Goal: Navigation & Orientation: Find specific page/section

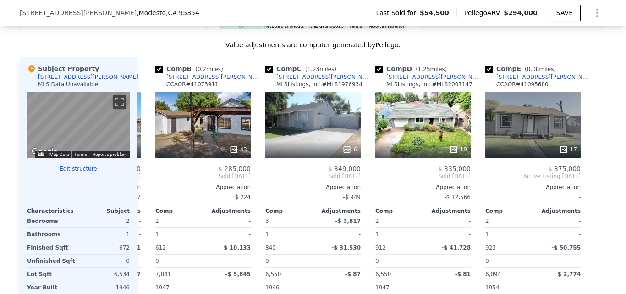
scroll to position [740, 0]
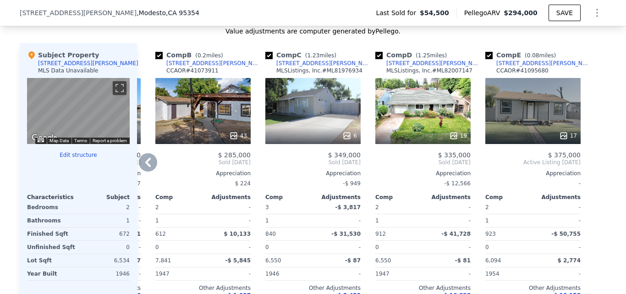
click at [198, 111] on div "43" at bounding box center [202, 111] width 95 height 66
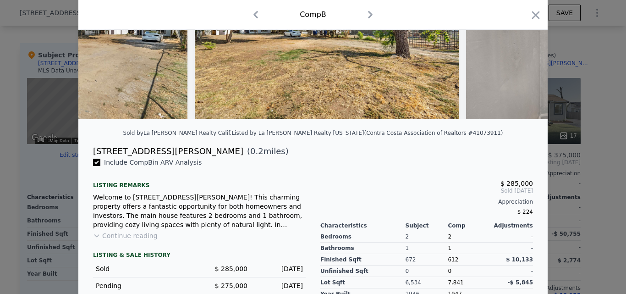
scroll to position [115, 0]
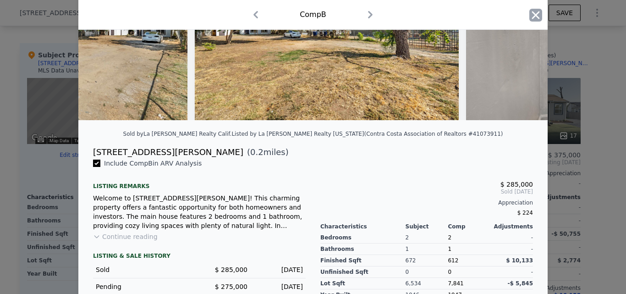
click at [532, 15] on icon "button" at bounding box center [536, 15] width 8 height 8
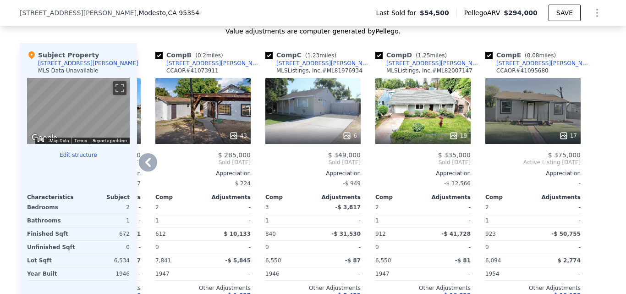
click at [167, 125] on div "43" at bounding box center [202, 111] width 95 height 66
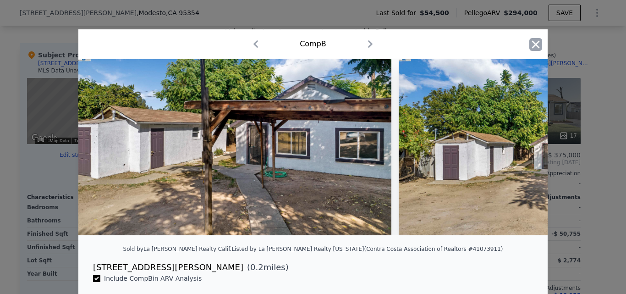
click at [530, 46] on icon "button" at bounding box center [536, 44] width 13 height 13
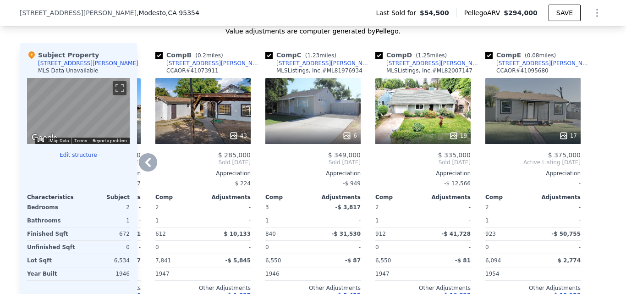
click at [541, 109] on div "17" at bounding box center [533, 111] width 95 height 66
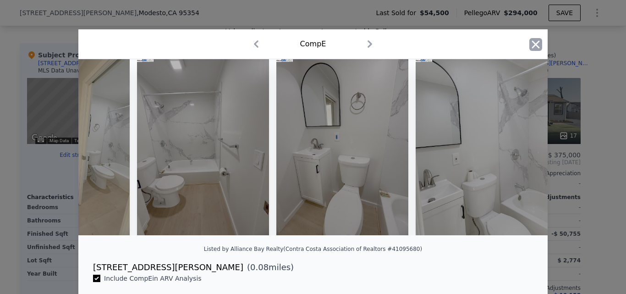
click at [536, 42] on icon "button" at bounding box center [536, 44] width 13 height 13
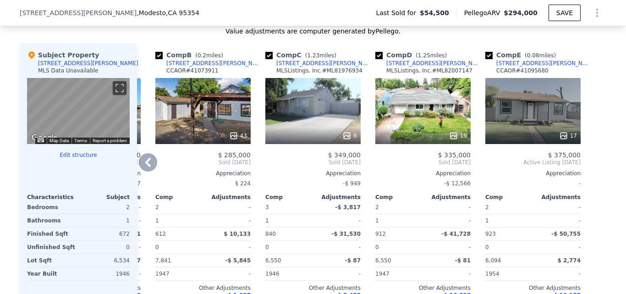
click at [511, 65] on div "[STREET_ADDRESS][PERSON_NAME]" at bounding box center [544, 63] width 95 height 7
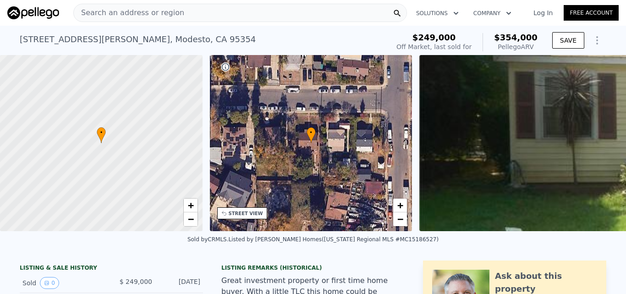
scroll to position [10, 0]
